Goal: Task Accomplishment & Management: Manage account settings

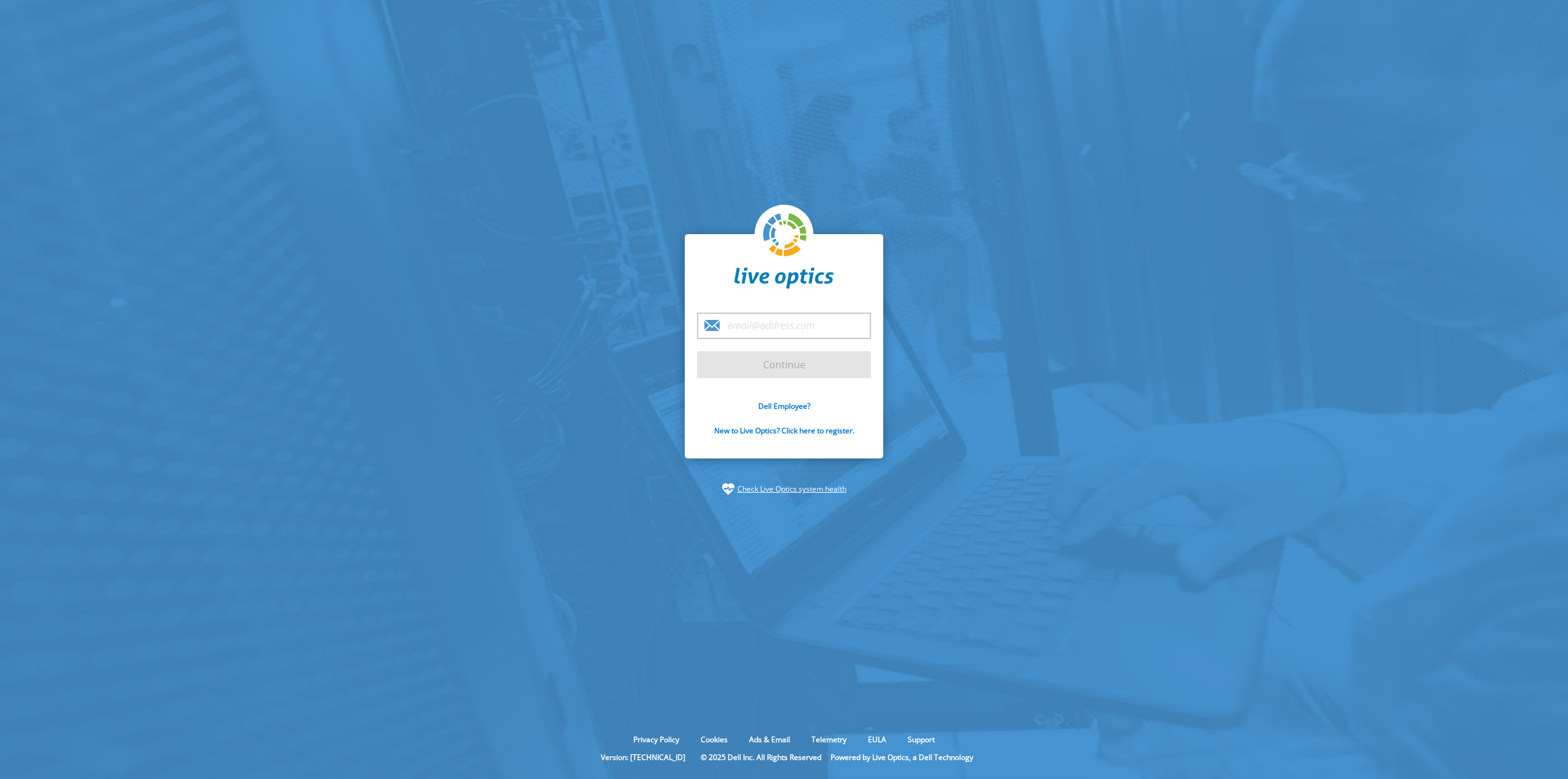
type input "[EMAIL_ADDRESS][PERSON_NAME][DOMAIN_NAME]"
click at [794, 370] on input "Continue" at bounding box center [783, 364] width 174 height 27
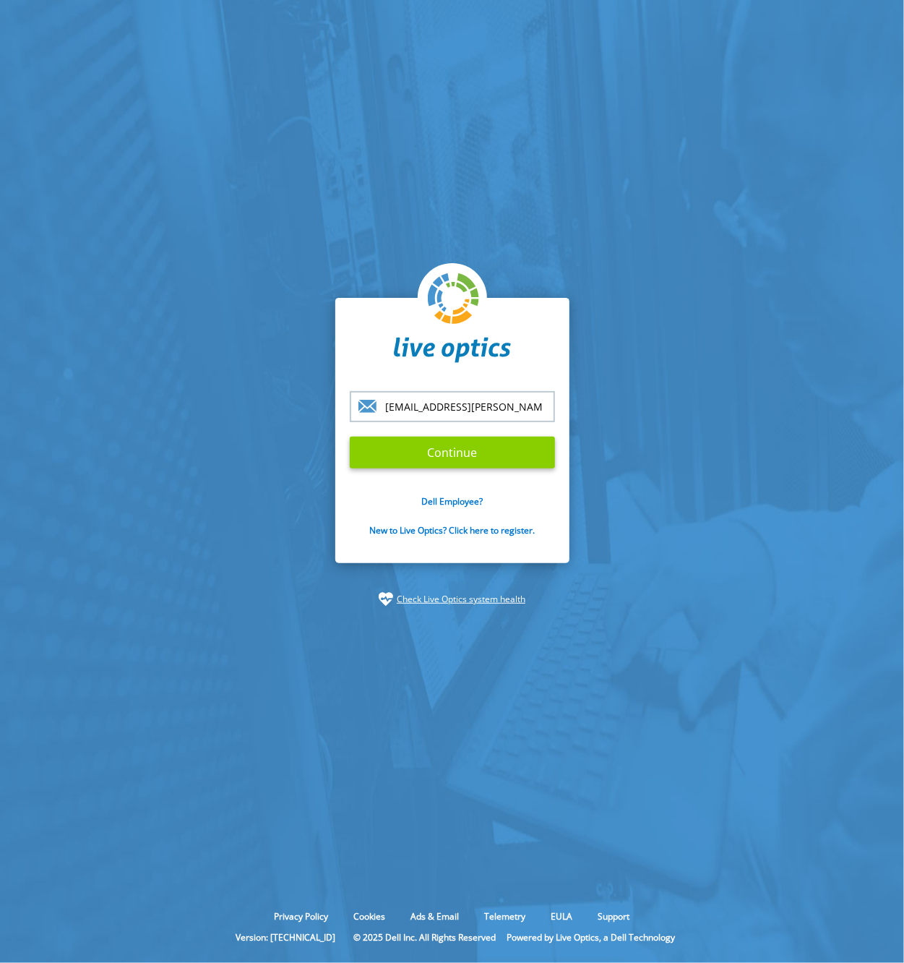
click at [476, 455] on input "Continue" at bounding box center [452, 453] width 205 height 32
click at [458, 458] on input "Continue" at bounding box center [452, 453] width 205 height 32
click at [481, 416] on input "[EMAIL_ADDRESS][PERSON_NAME][DOMAIN_NAME]" at bounding box center [452, 406] width 205 height 31
click at [447, 444] on input "Continue" at bounding box center [452, 453] width 205 height 32
click at [444, 447] on input "Continue" at bounding box center [452, 453] width 205 height 32
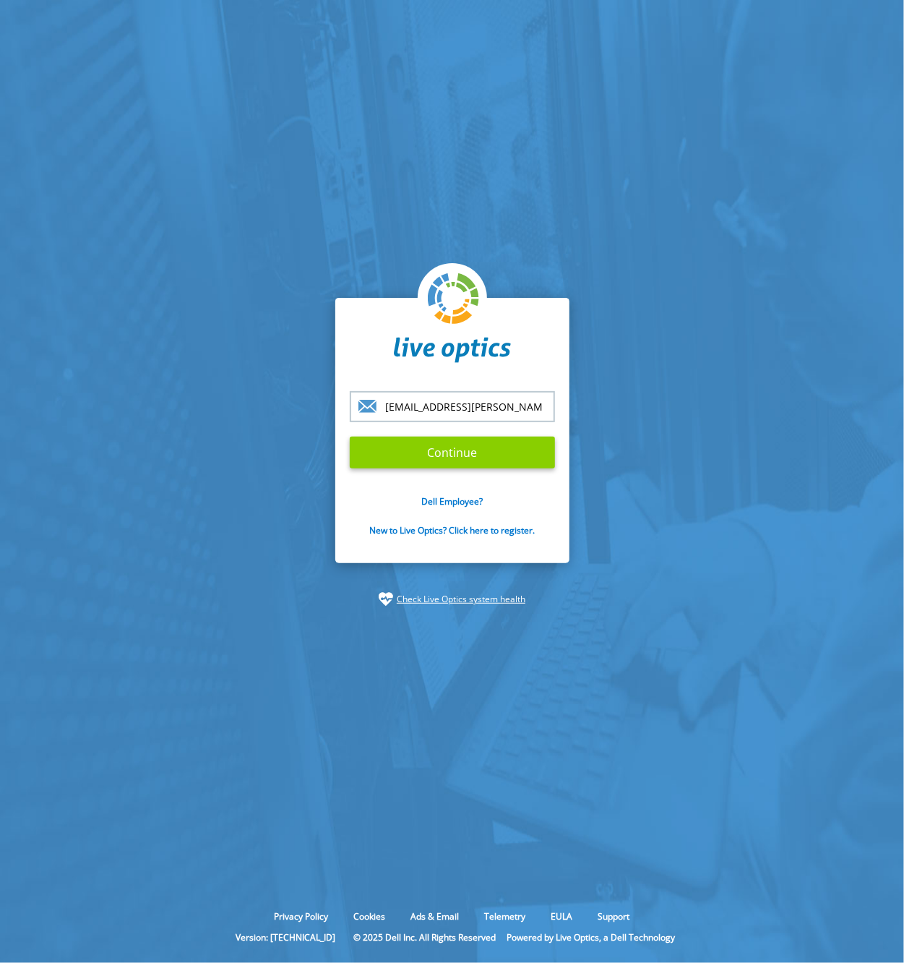
click at [445, 447] on input "Continue" at bounding box center [452, 453] width 205 height 32
click at [445, 448] on input "Continue" at bounding box center [452, 453] width 205 height 32
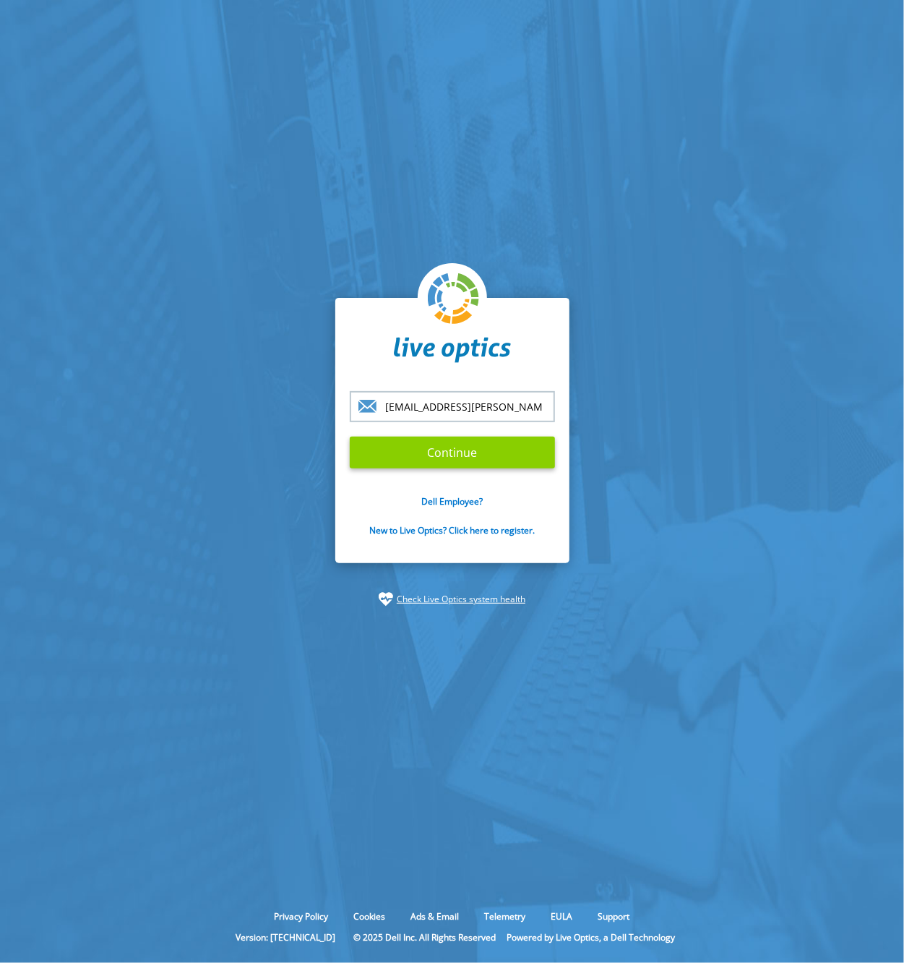
click at [445, 448] on input "Continue" at bounding box center [452, 453] width 205 height 32
click at [450, 449] on input "Continue" at bounding box center [452, 453] width 205 height 32
